Goal: Task Accomplishment & Management: Manage account settings

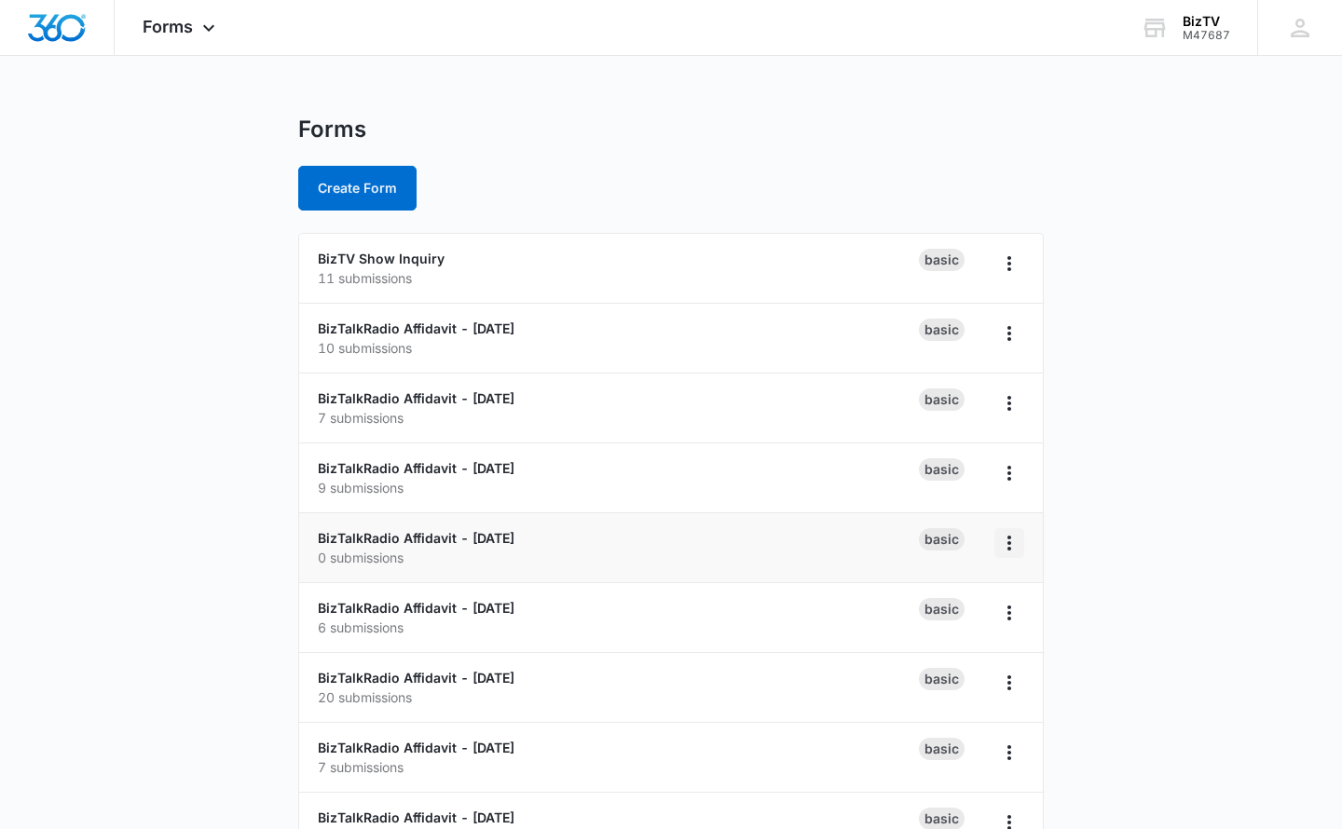
click at [1010, 545] on icon "Overflow Menu" at bounding box center [1009, 543] width 22 height 22
click at [455, 534] on link "BizTalkRadio Affidavit - [DATE]" at bounding box center [416, 538] width 197 height 16
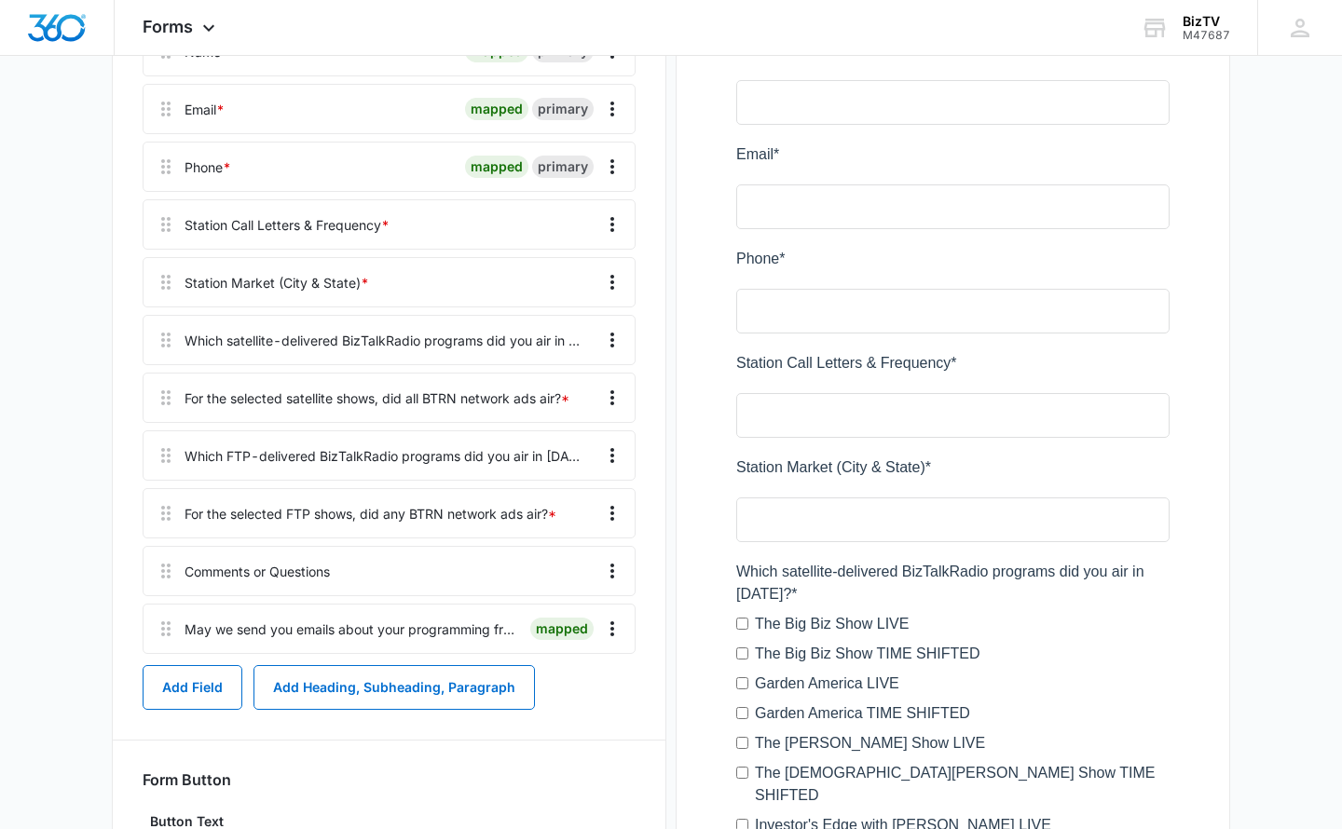
scroll to position [440, 0]
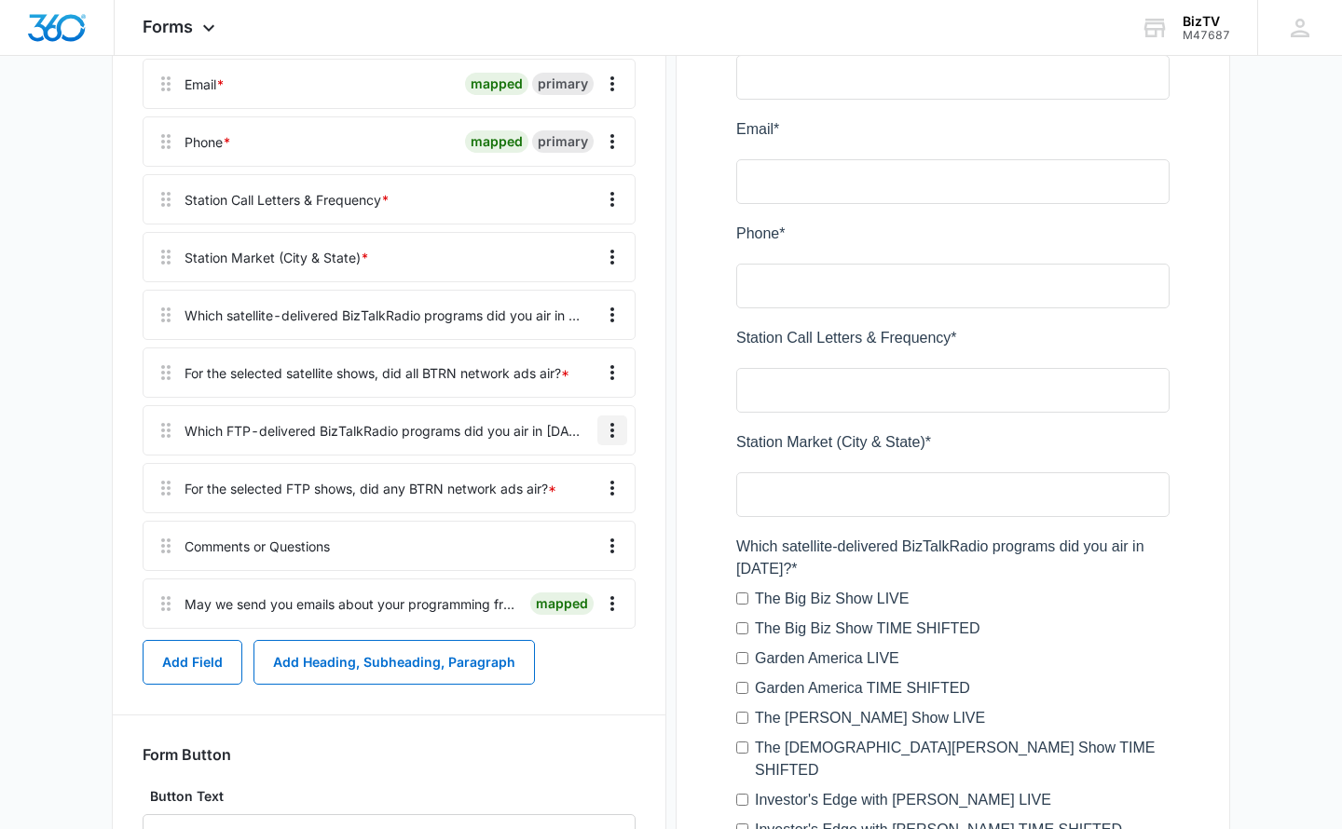
click at [613, 442] on icon "Overflow Menu" at bounding box center [612, 430] width 22 height 22
click at [577, 523] on div "Edit" at bounding box center [561, 527] width 39 height 13
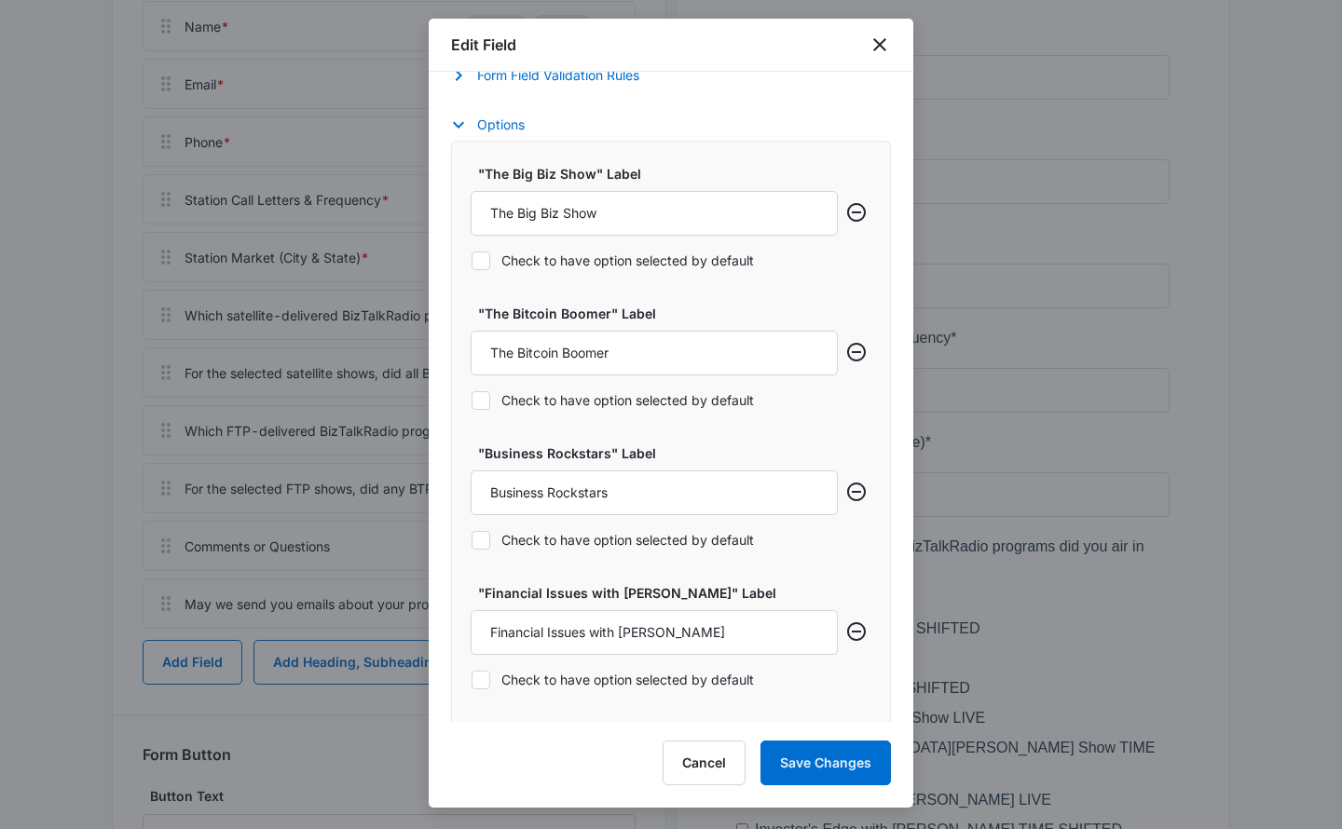
scroll to position [729, 0]
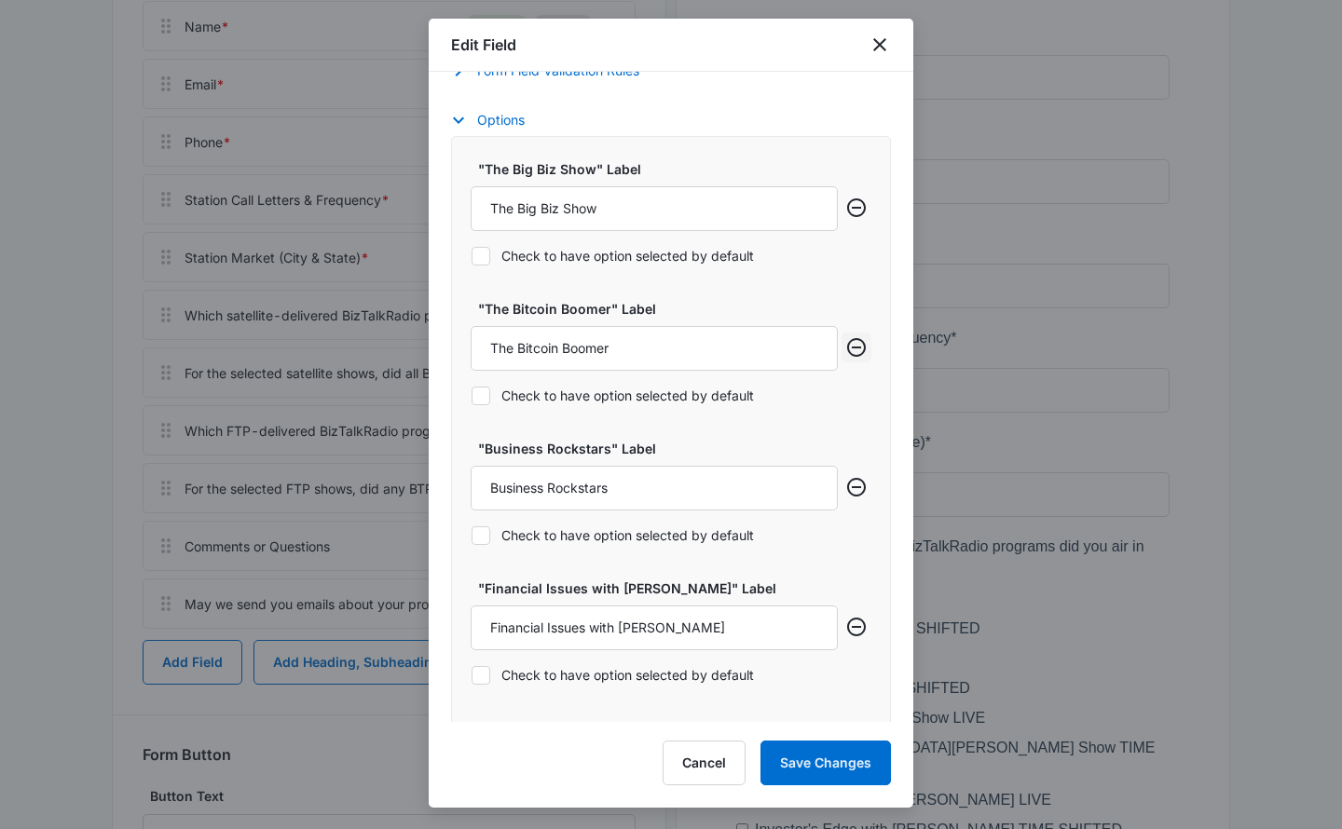
click at [860, 348] on icon "Remove row" at bounding box center [856, 347] width 22 height 22
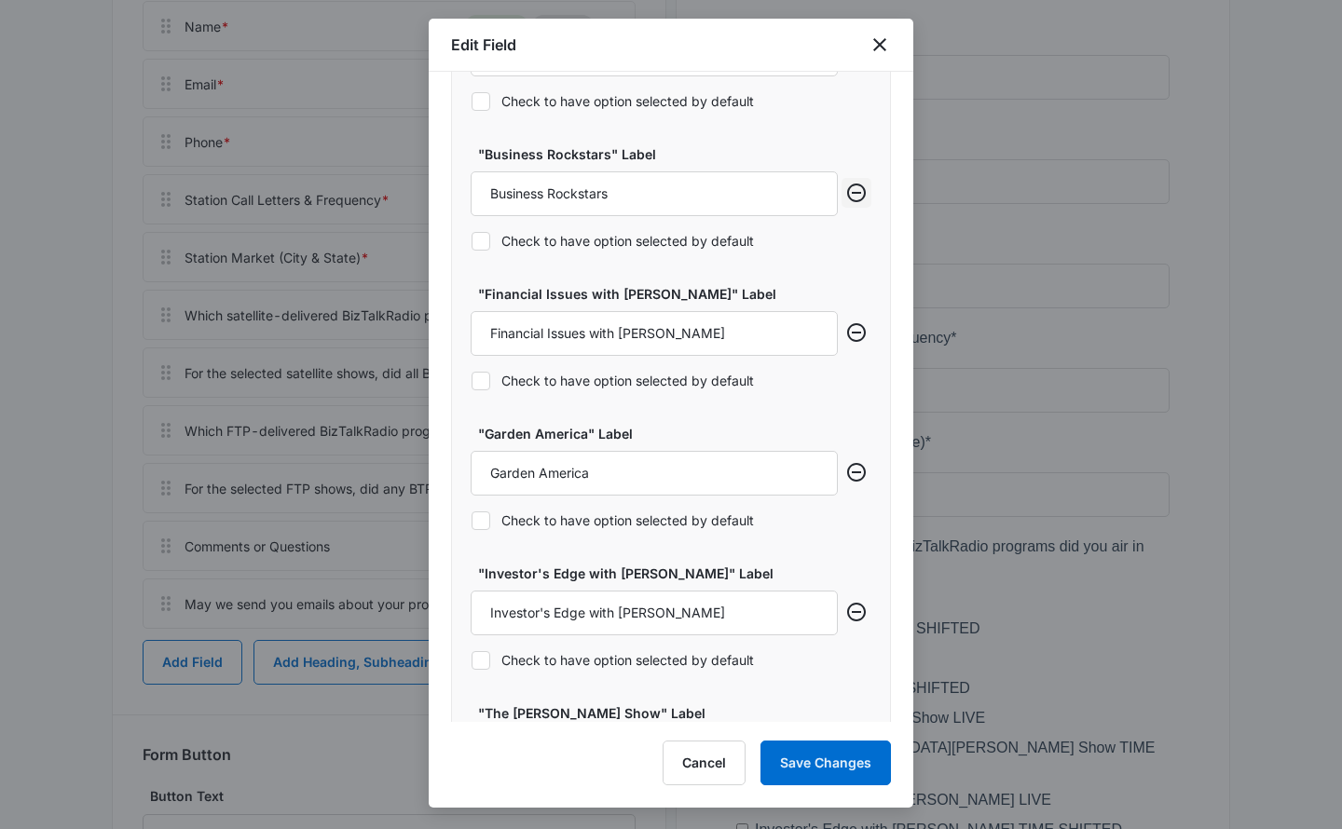
scroll to position [882, 0]
click at [819, 753] on button "Save Changes" at bounding box center [825, 763] width 130 height 45
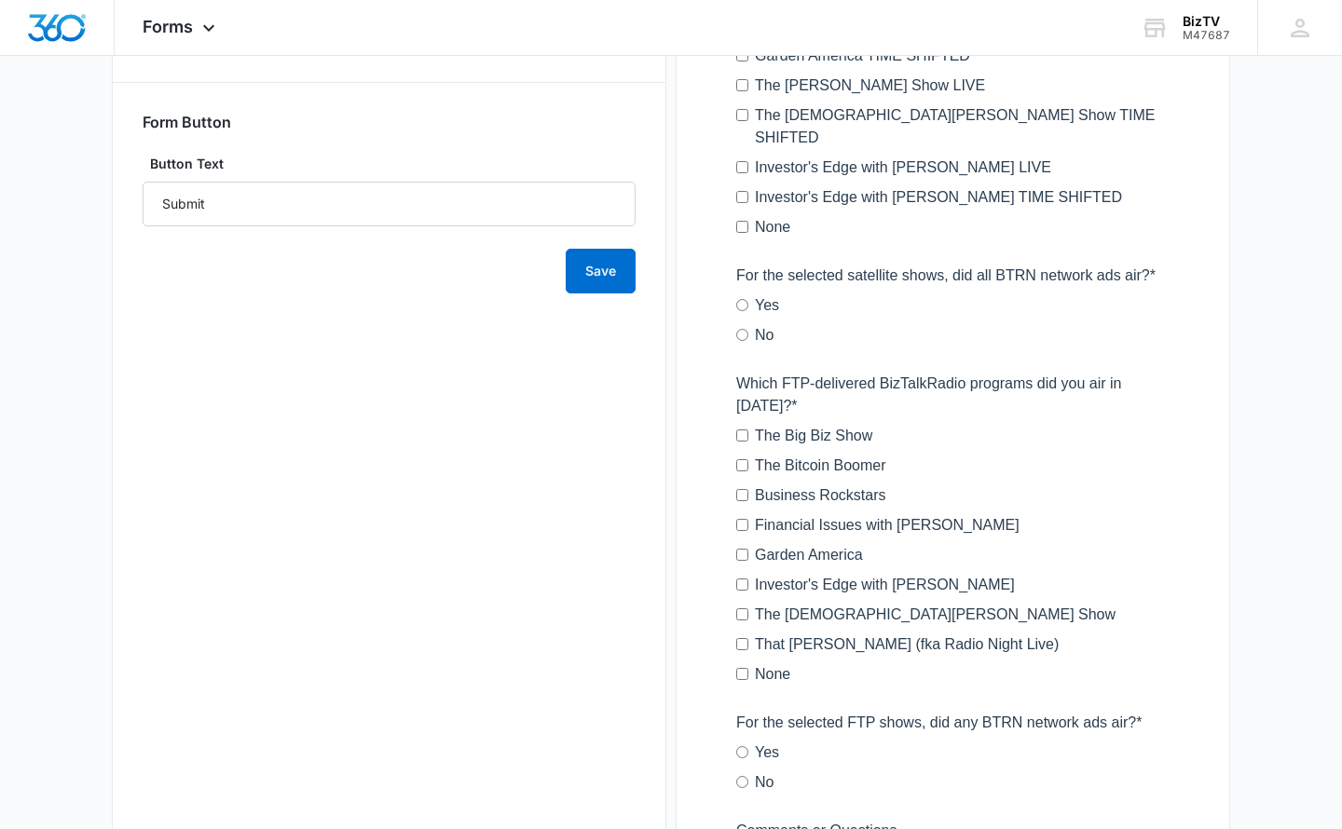
scroll to position [1091, 0]
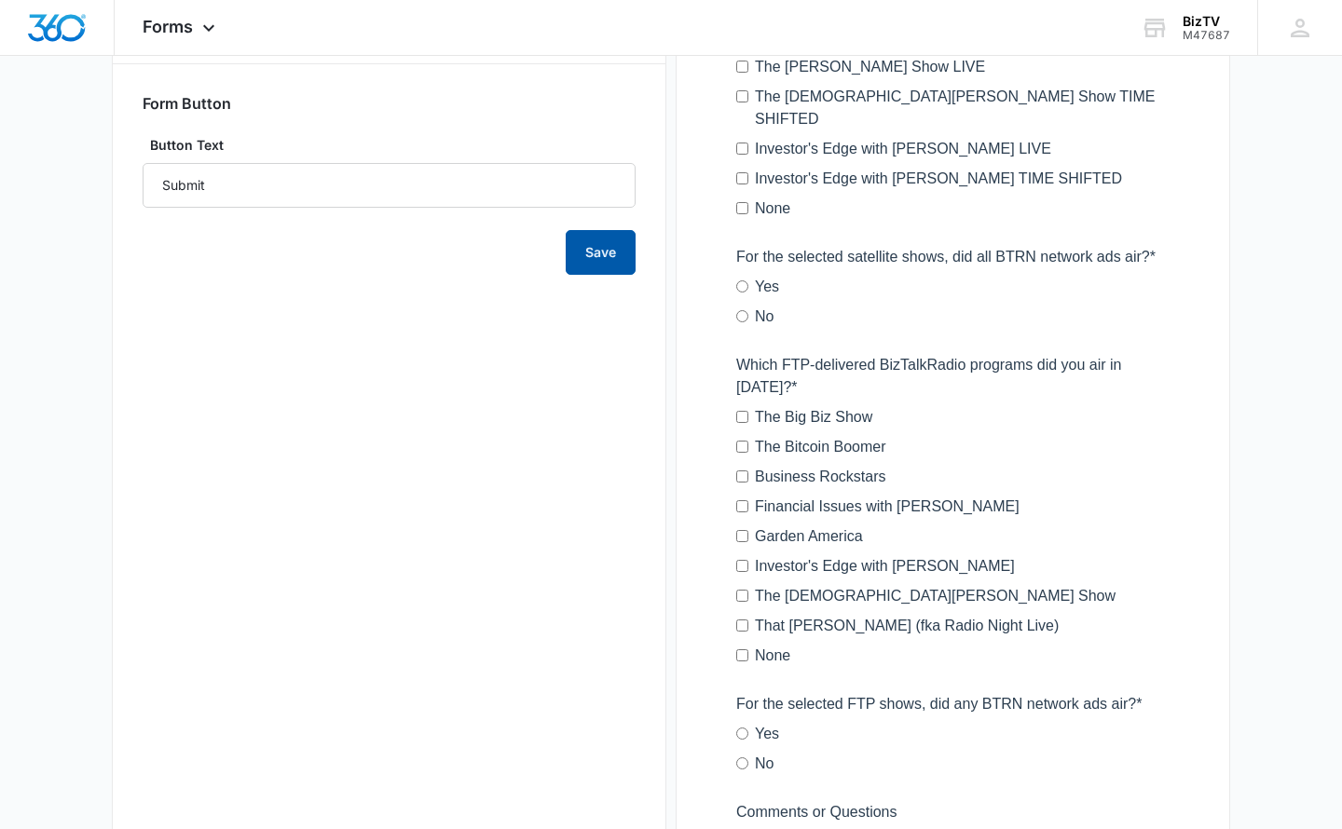
click at [587, 275] on button "Save" at bounding box center [601, 252] width 70 height 45
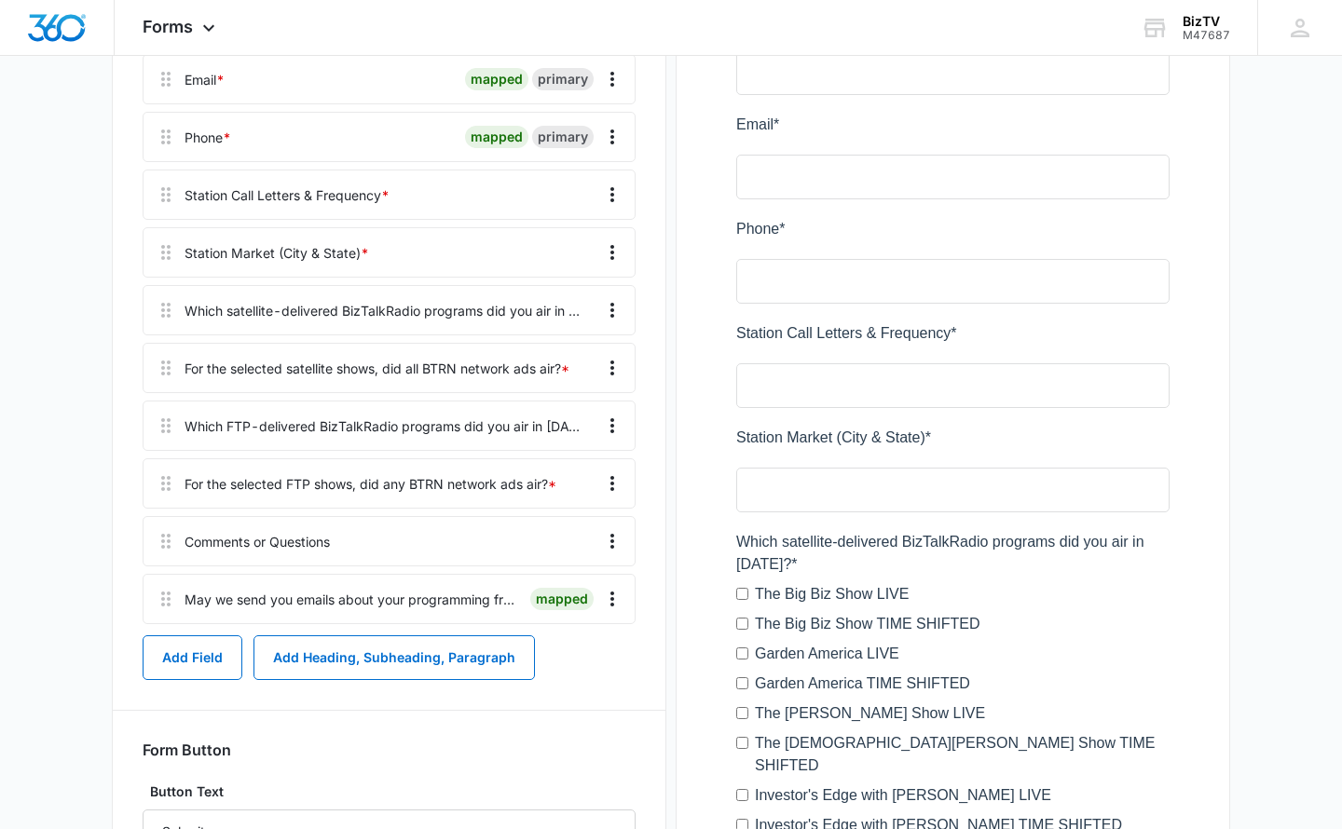
scroll to position [448, 0]
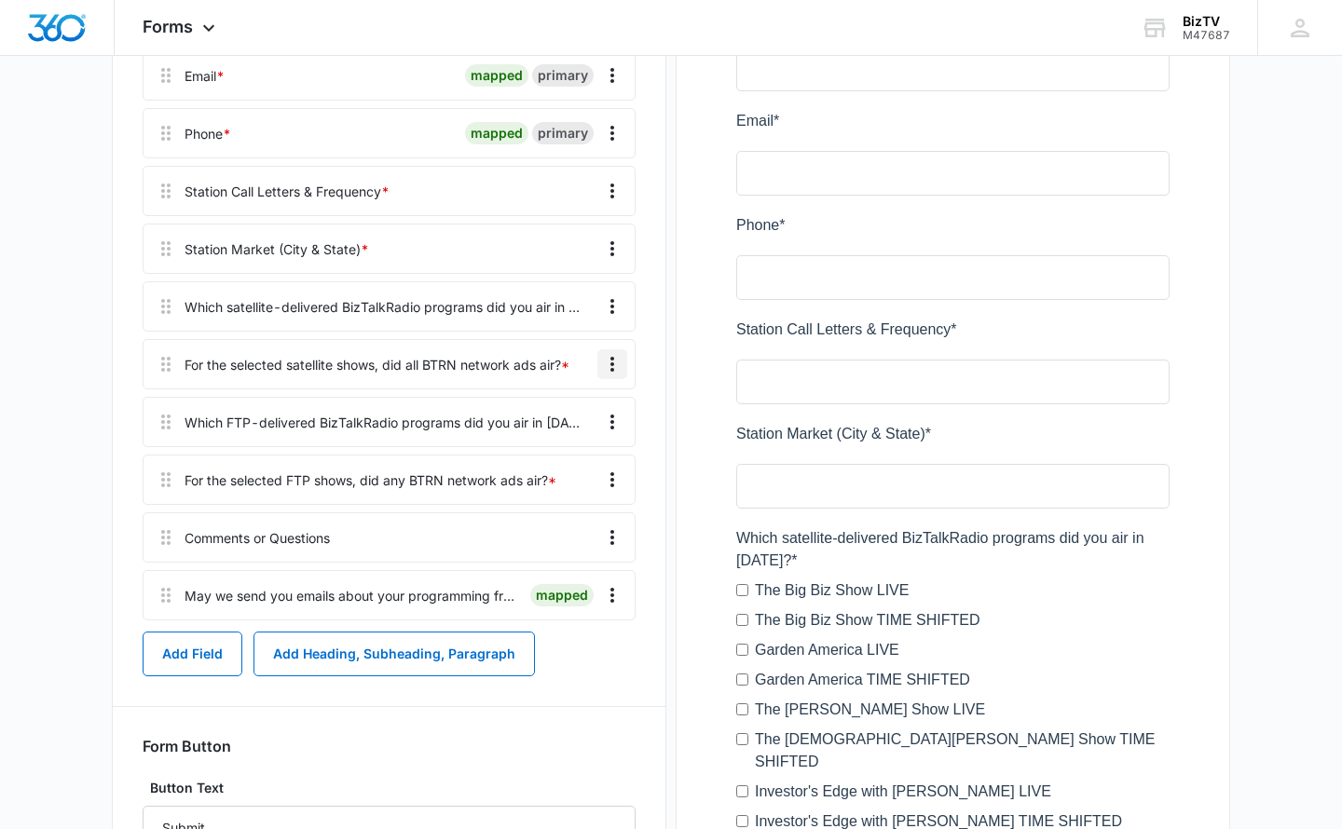
click at [612, 375] on icon "Overflow Menu" at bounding box center [612, 364] width 22 height 22
click at [577, 459] on div "Edit" at bounding box center [561, 461] width 39 height 13
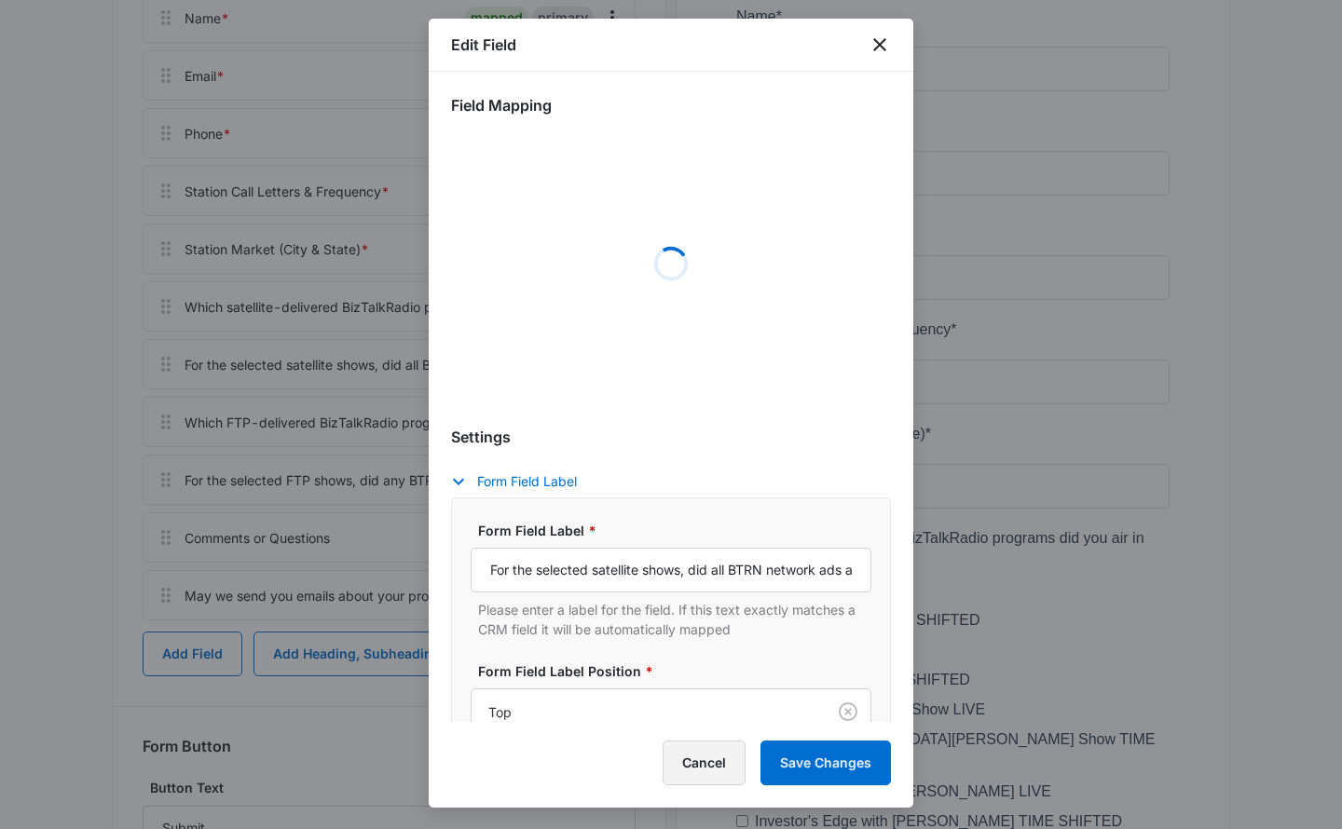
click at [693, 770] on button "Cancel" at bounding box center [703, 763] width 83 height 45
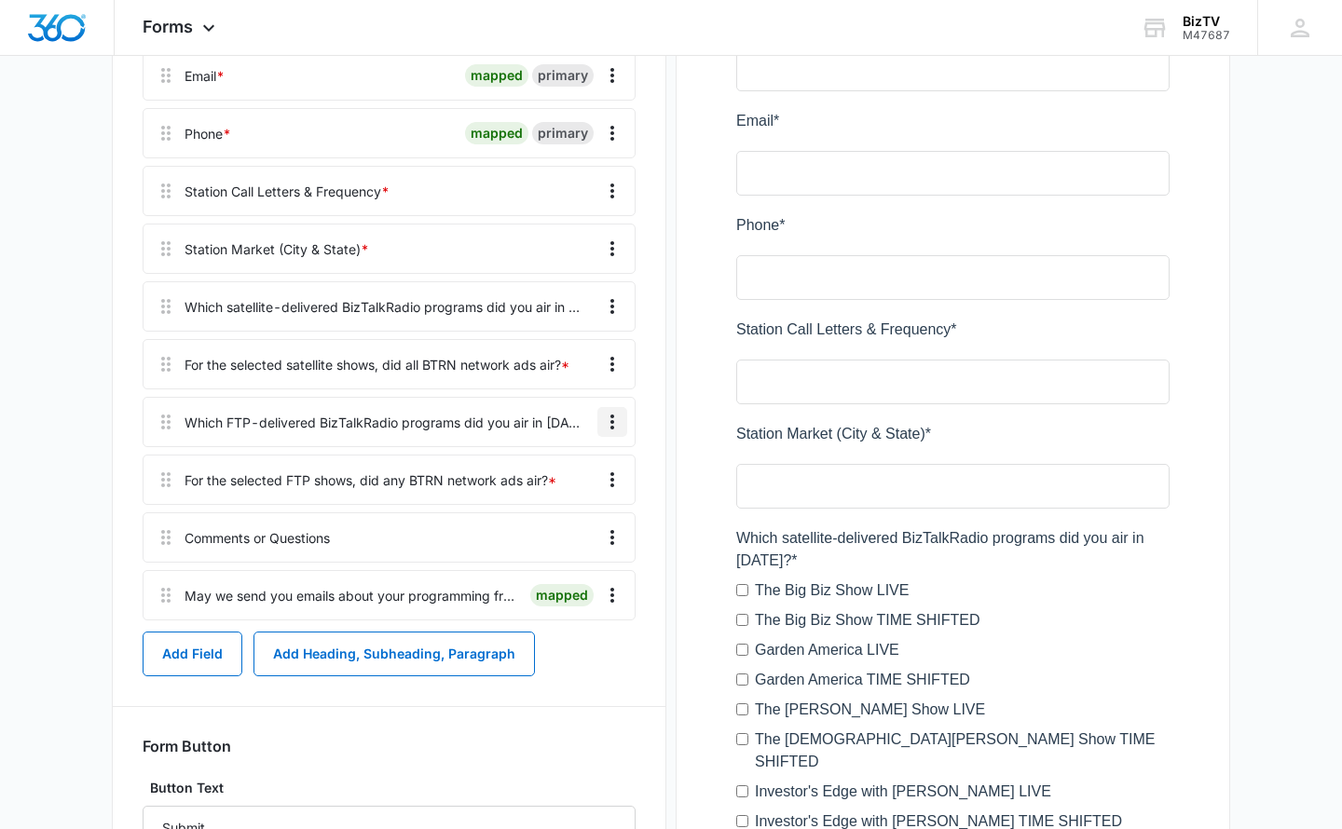
click at [612, 430] on icon "Overflow Menu" at bounding box center [612, 422] width 4 height 15
click at [561, 515] on div "Edit" at bounding box center [561, 518] width 39 height 13
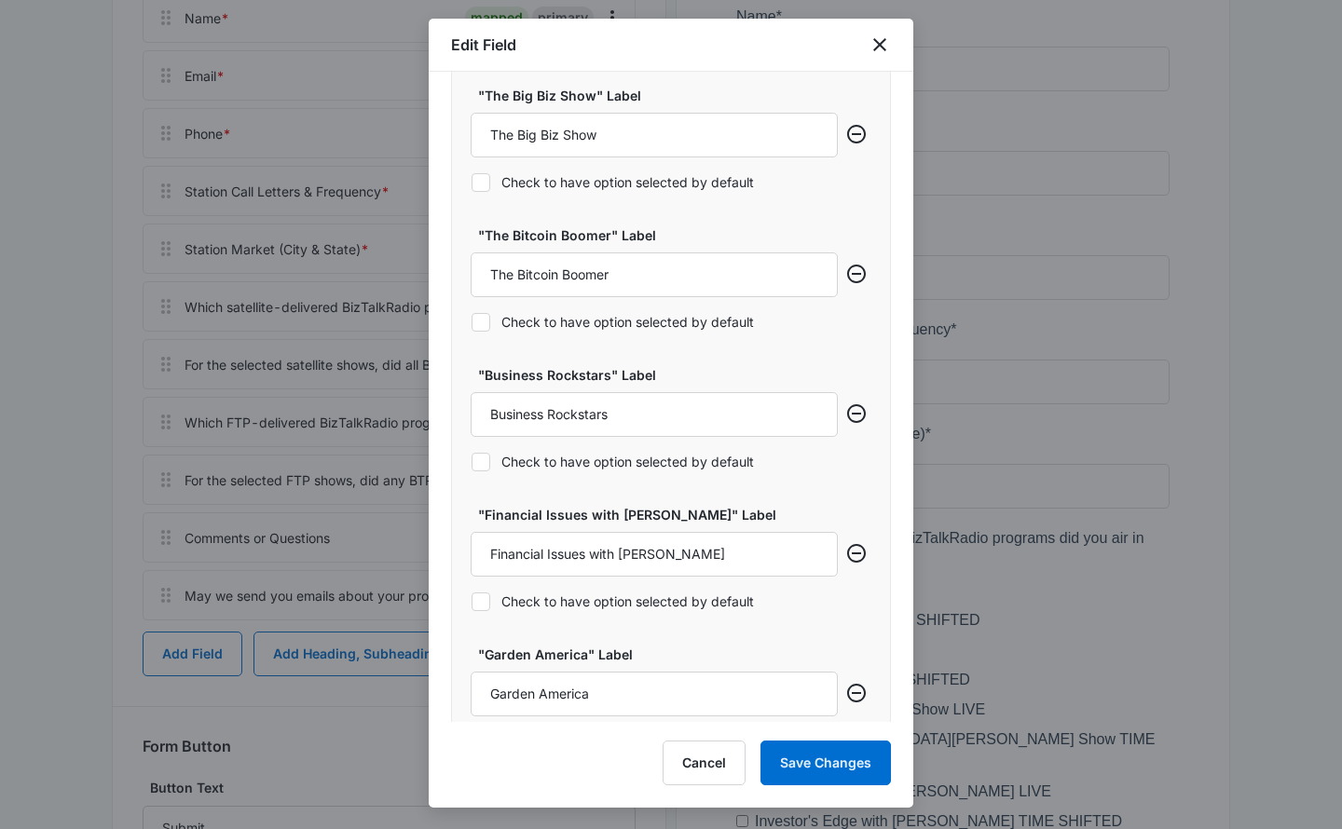
scroll to position [803, 0]
click at [854, 270] on icon "Remove row" at bounding box center [856, 273] width 22 height 22
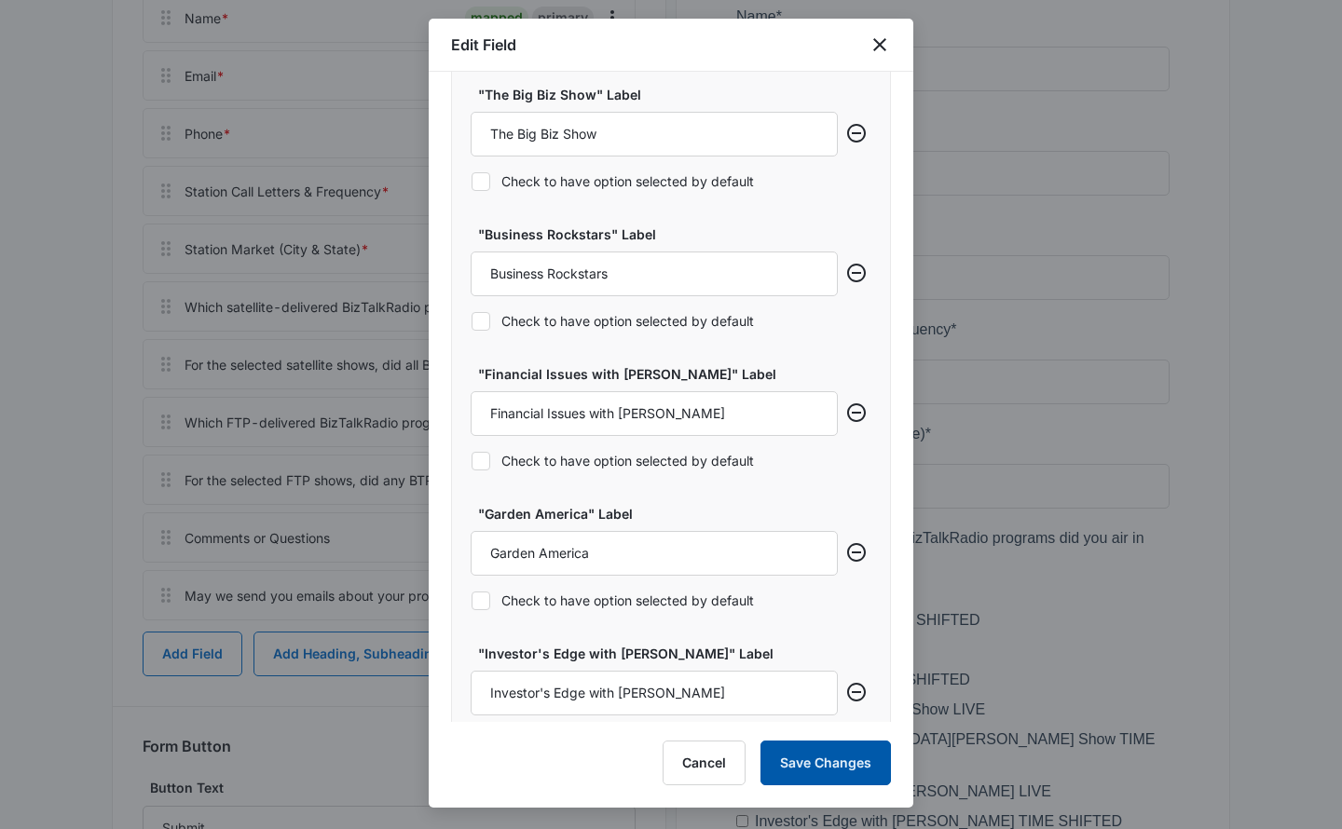
click at [824, 769] on button "Save Changes" at bounding box center [825, 763] width 130 height 45
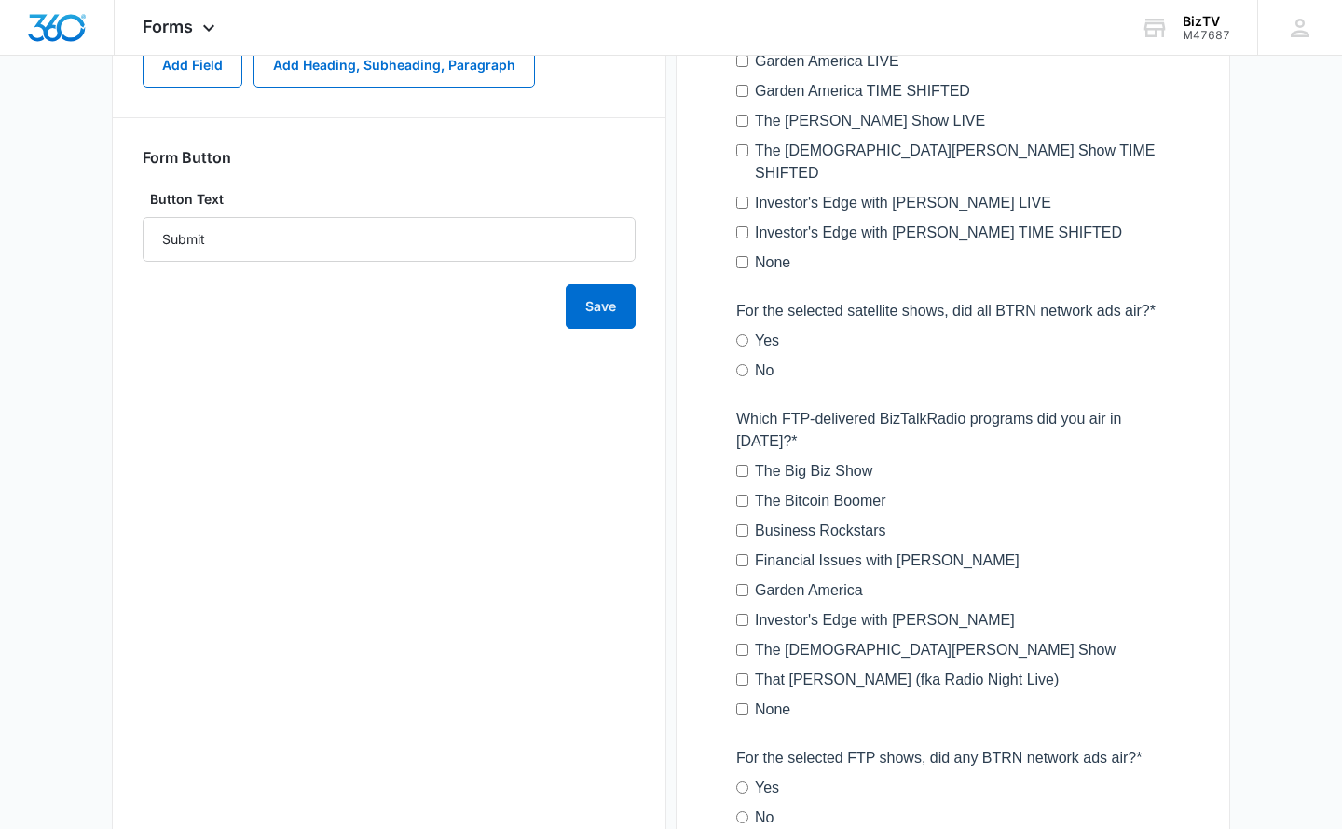
scroll to position [1039, 0]
click at [601, 327] on button "Save" at bounding box center [601, 304] width 70 height 45
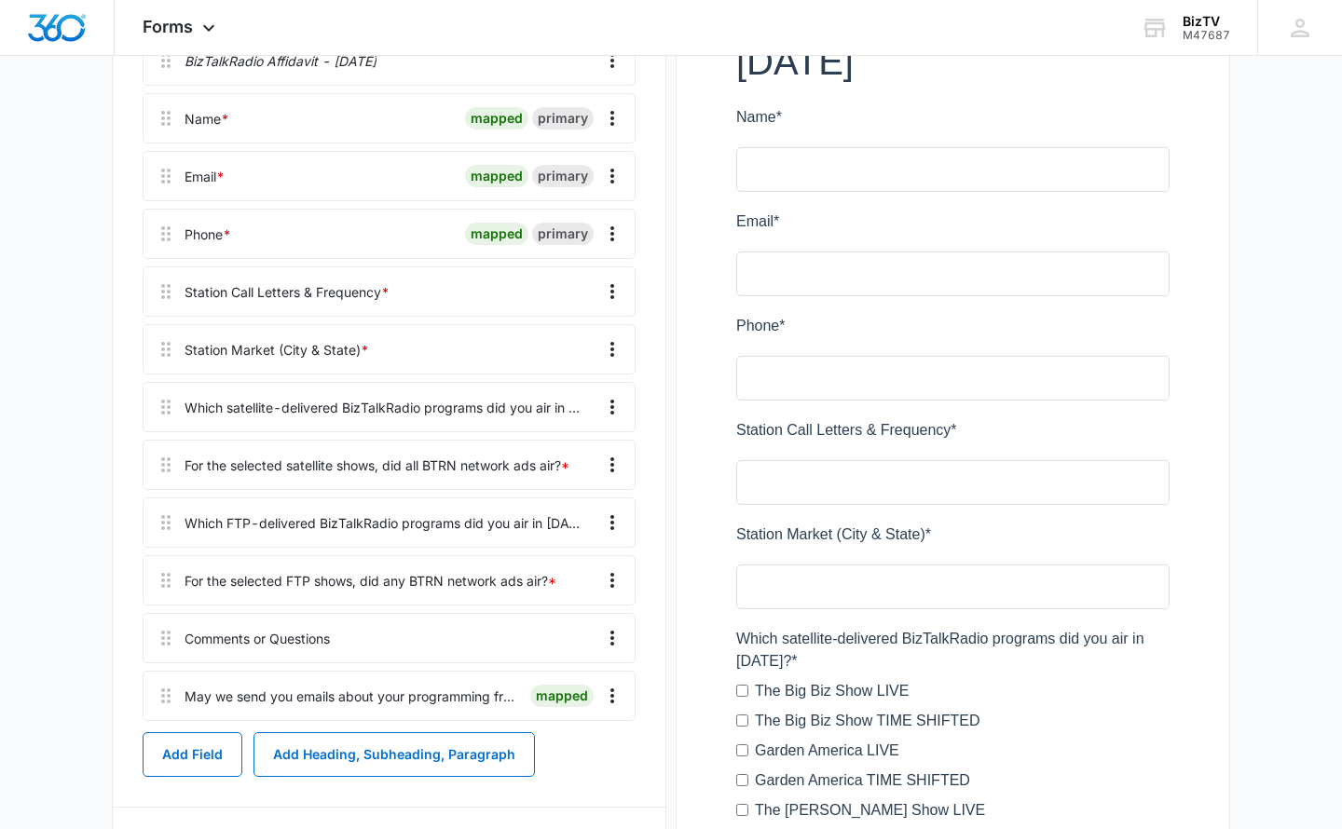
scroll to position [331, 0]
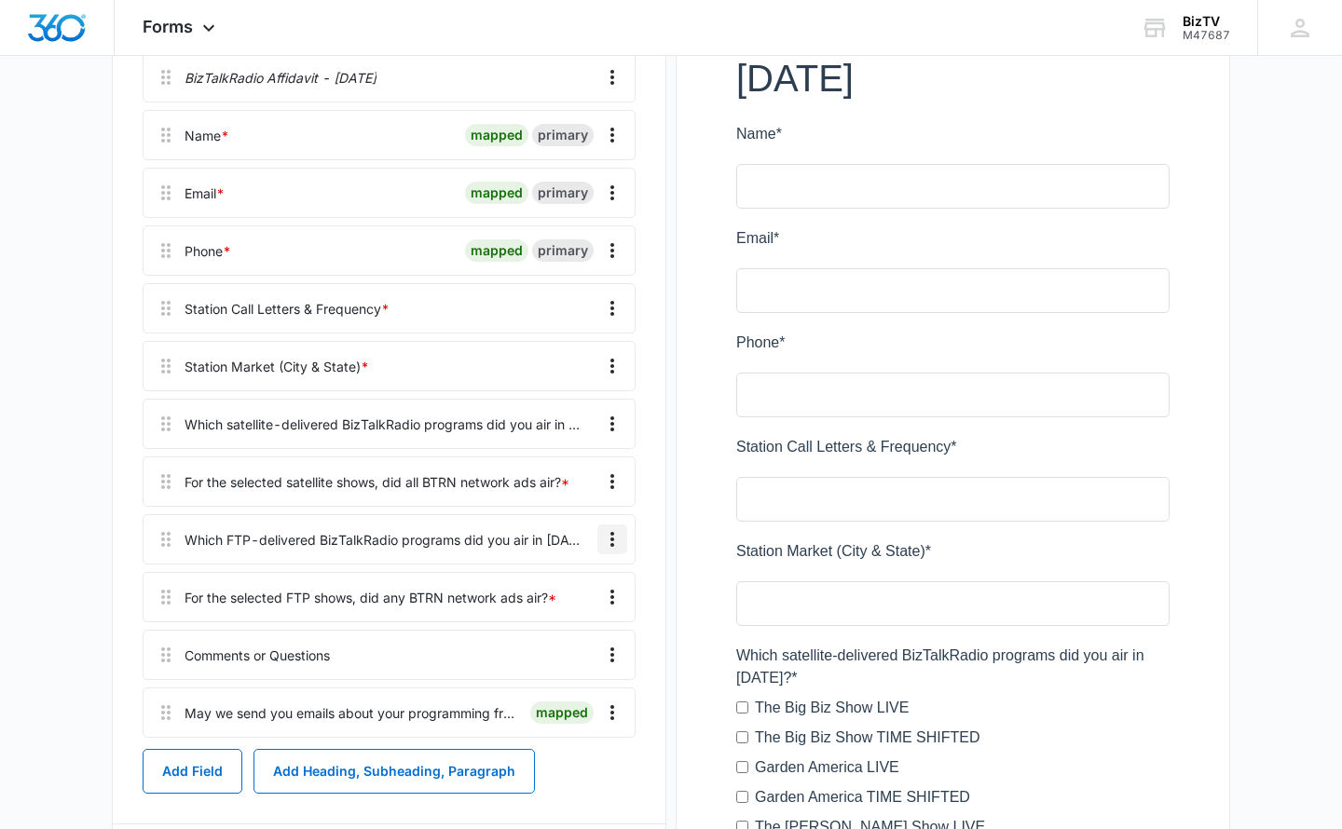
click at [609, 551] on icon "Overflow Menu" at bounding box center [612, 539] width 22 height 22
click at [568, 632] on div "Edit" at bounding box center [561, 636] width 39 height 13
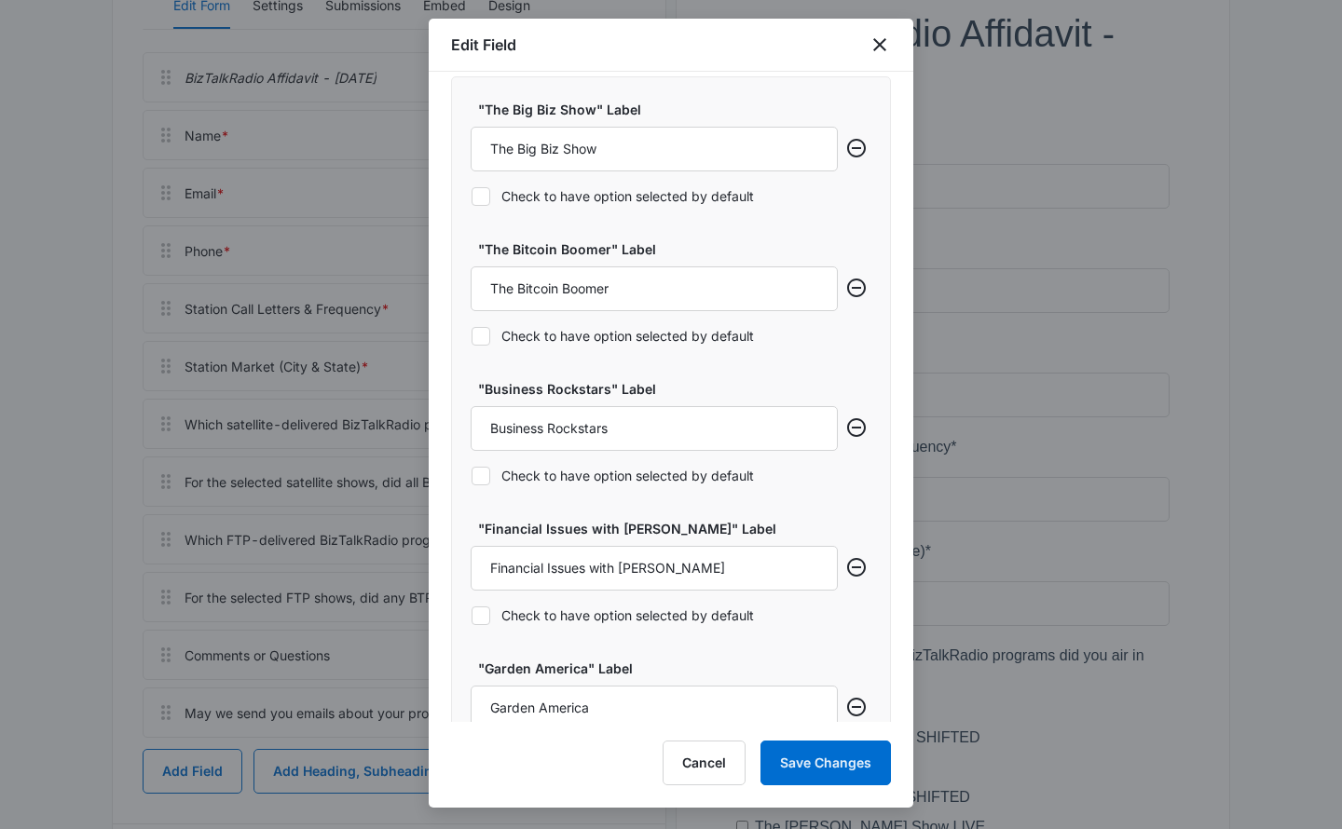
scroll to position [824, 0]
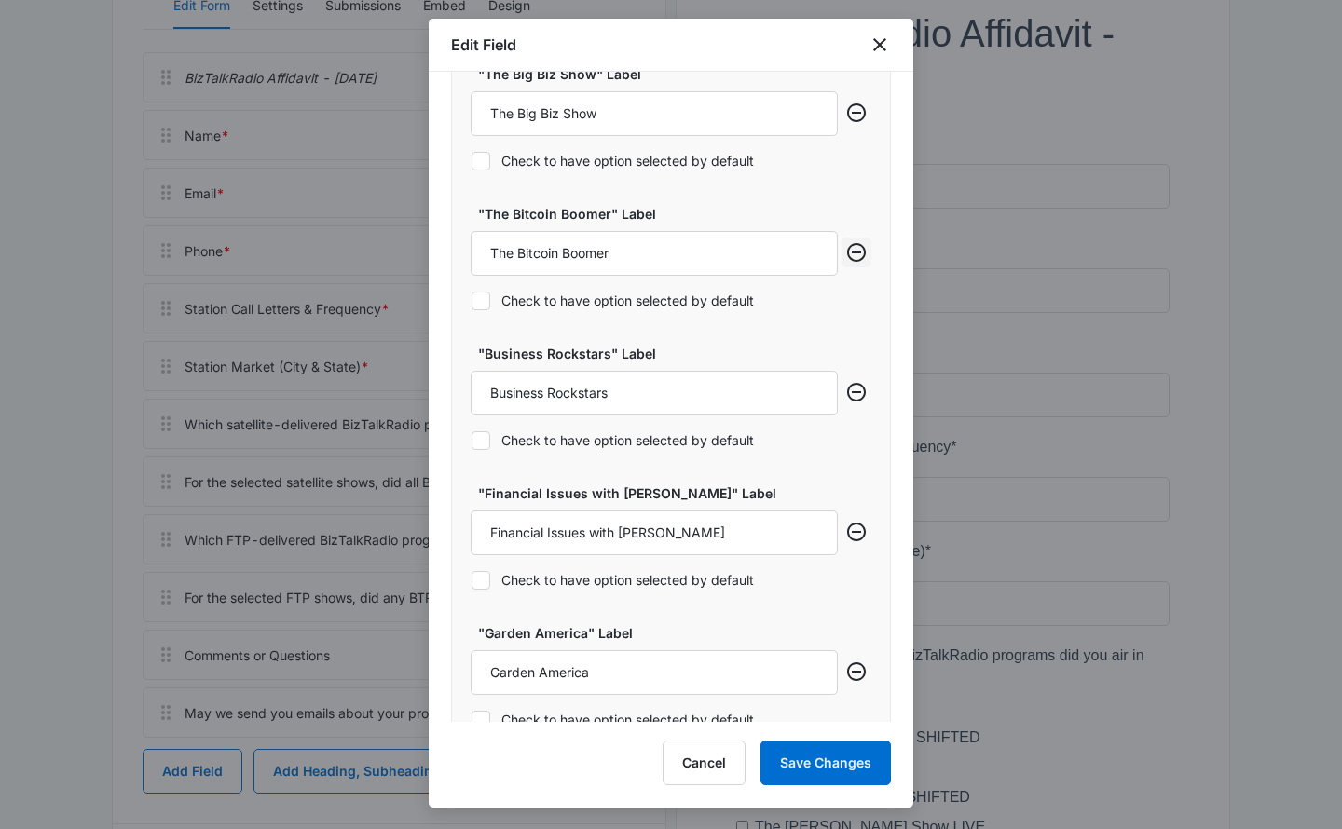
click at [858, 254] on icon "Remove row" at bounding box center [856, 252] width 22 height 22
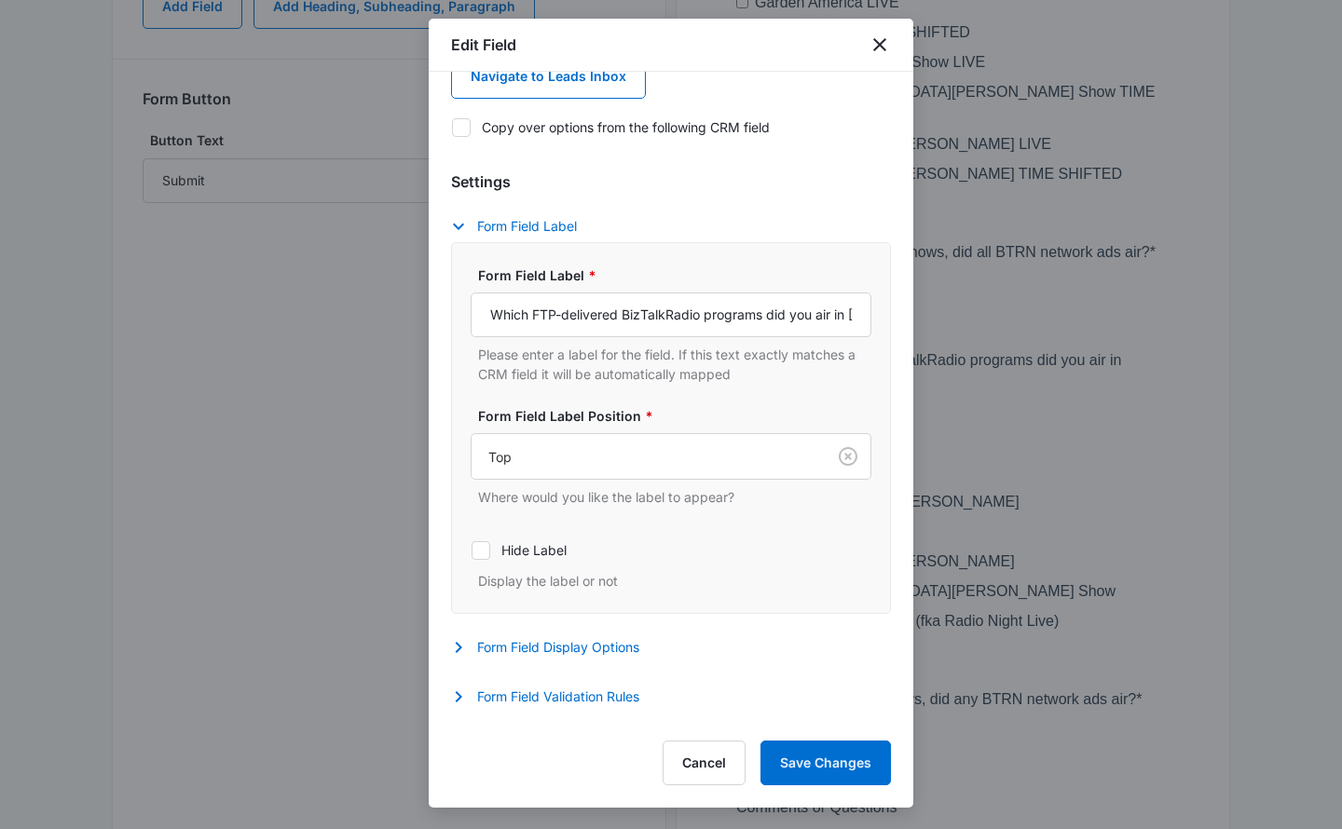
scroll to position [0, 0]
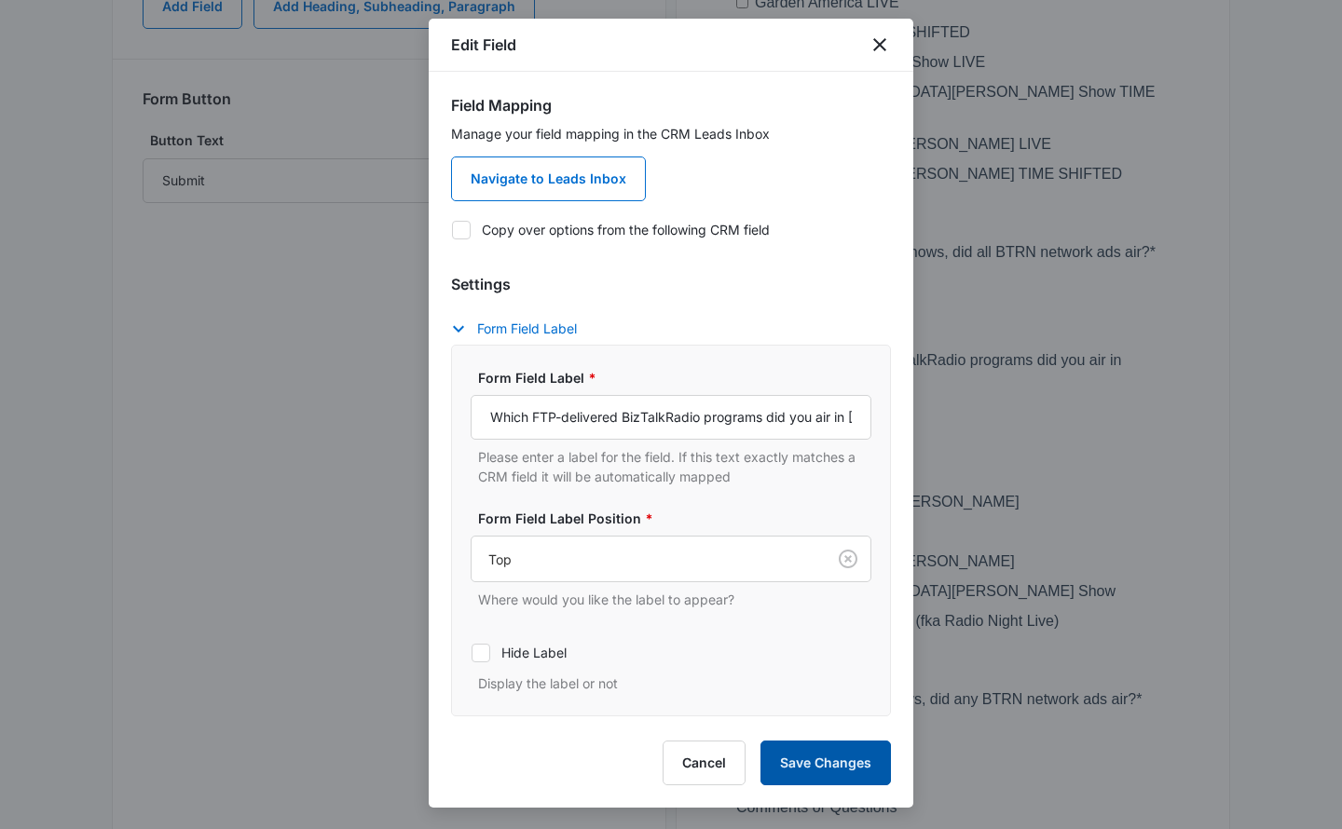
click at [815, 757] on button "Save Changes" at bounding box center [825, 763] width 130 height 45
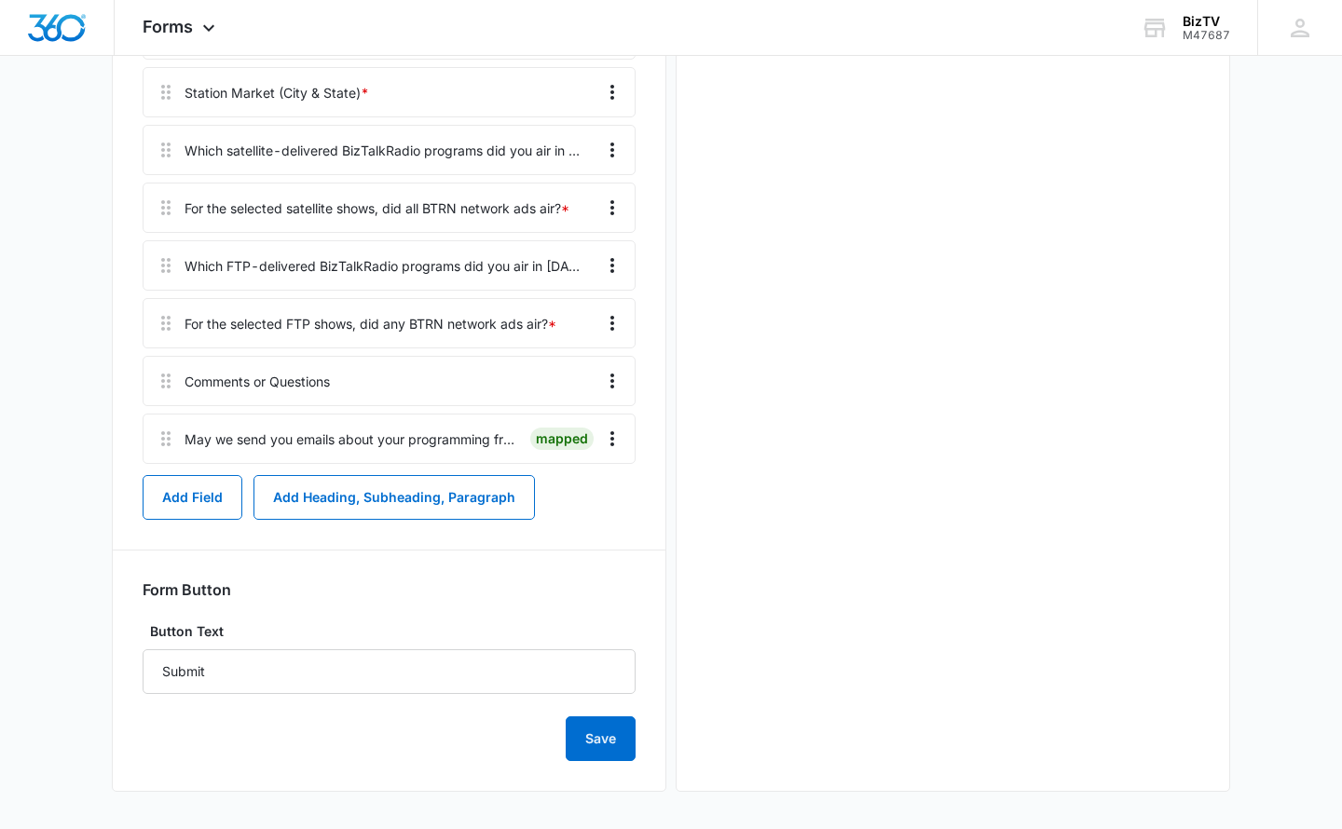
scroll to position [1096, 0]
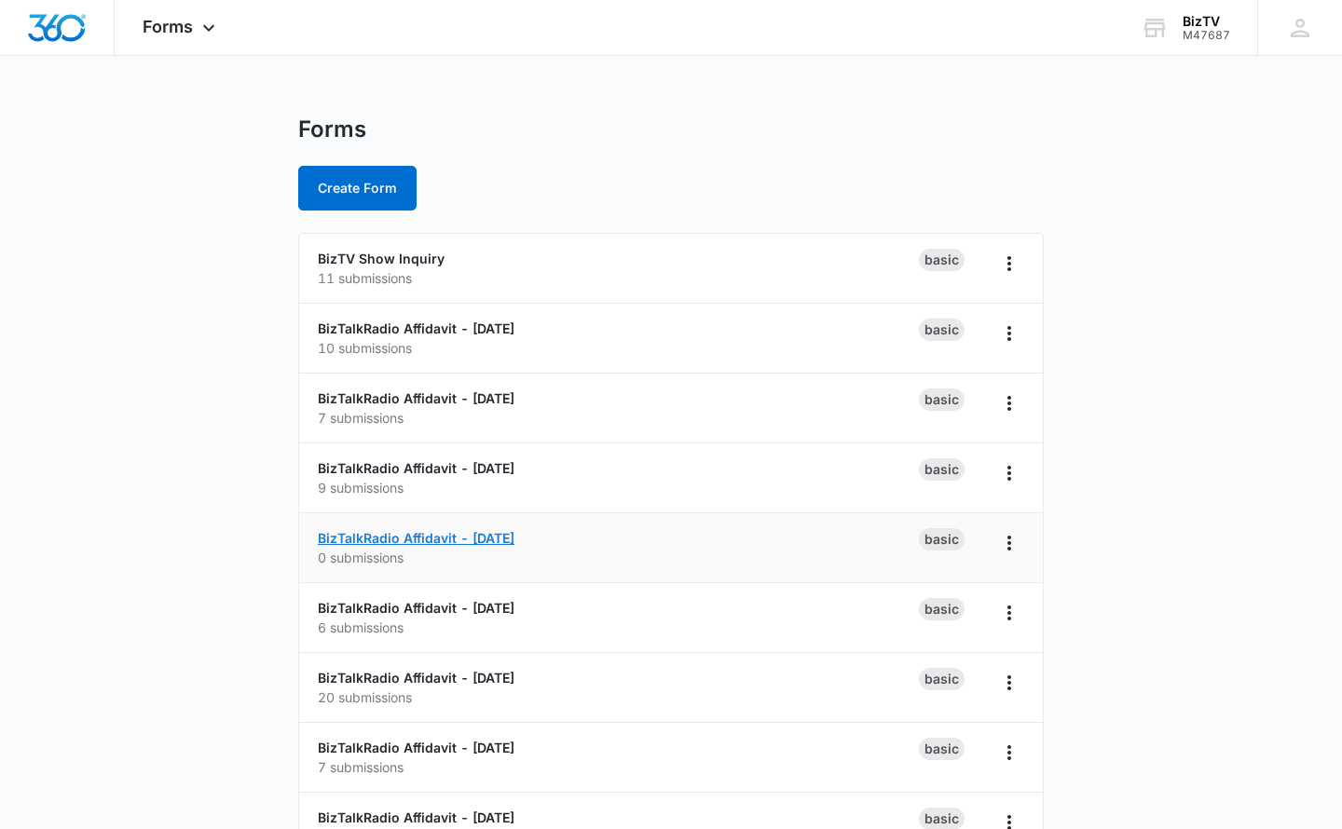
click at [514, 539] on link "BizTalkRadio Affidavit - [DATE]" at bounding box center [416, 538] width 197 height 16
